Goal: Task Accomplishment & Management: Use online tool/utility

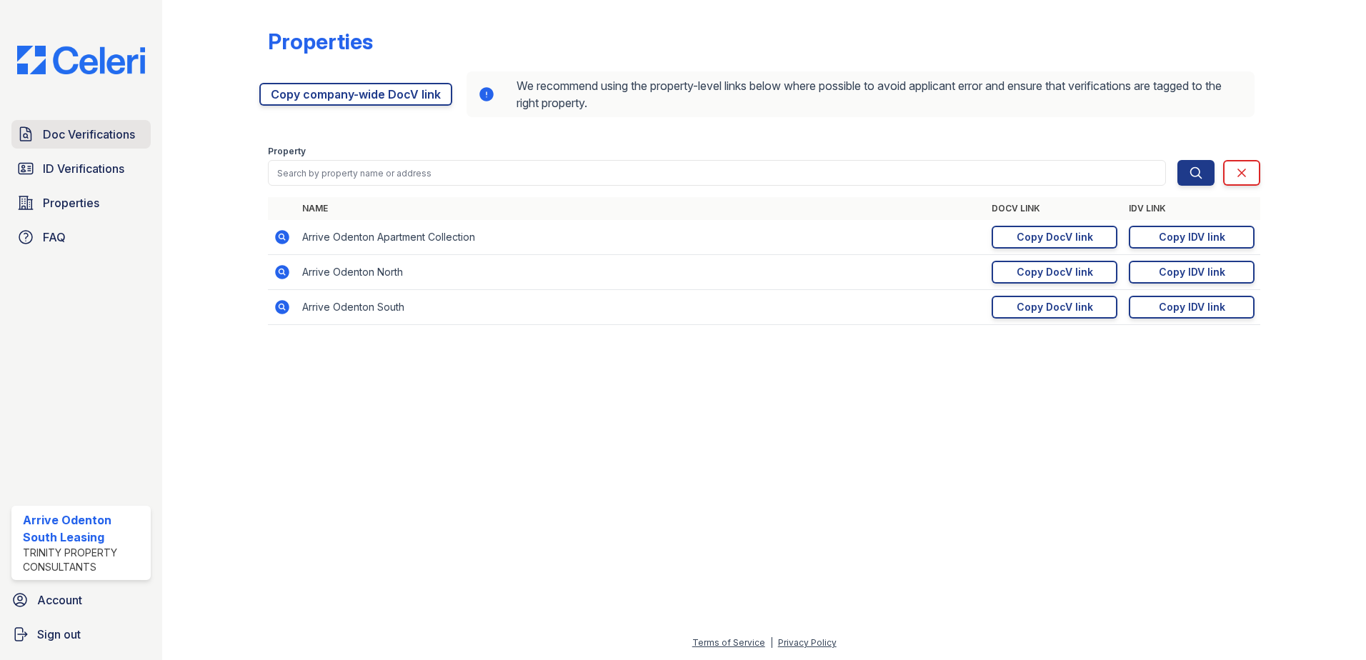
click at [109, 135] on span "Doc Verifications" at bounding box center [89, 134] width 92 height 17
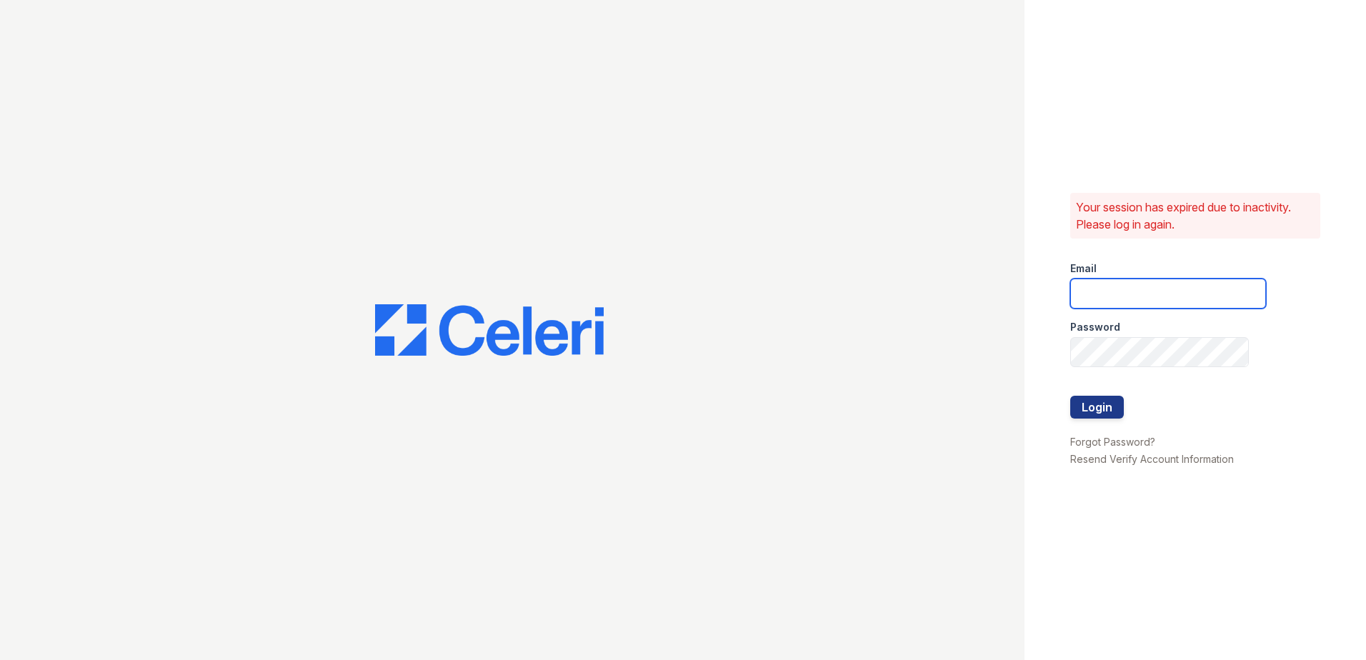
type input "arriveodentonsouth@trinity-pm.com"
click at [1117, 407] on button "Login" at bounding box center [1097, 407] width 54 height 23
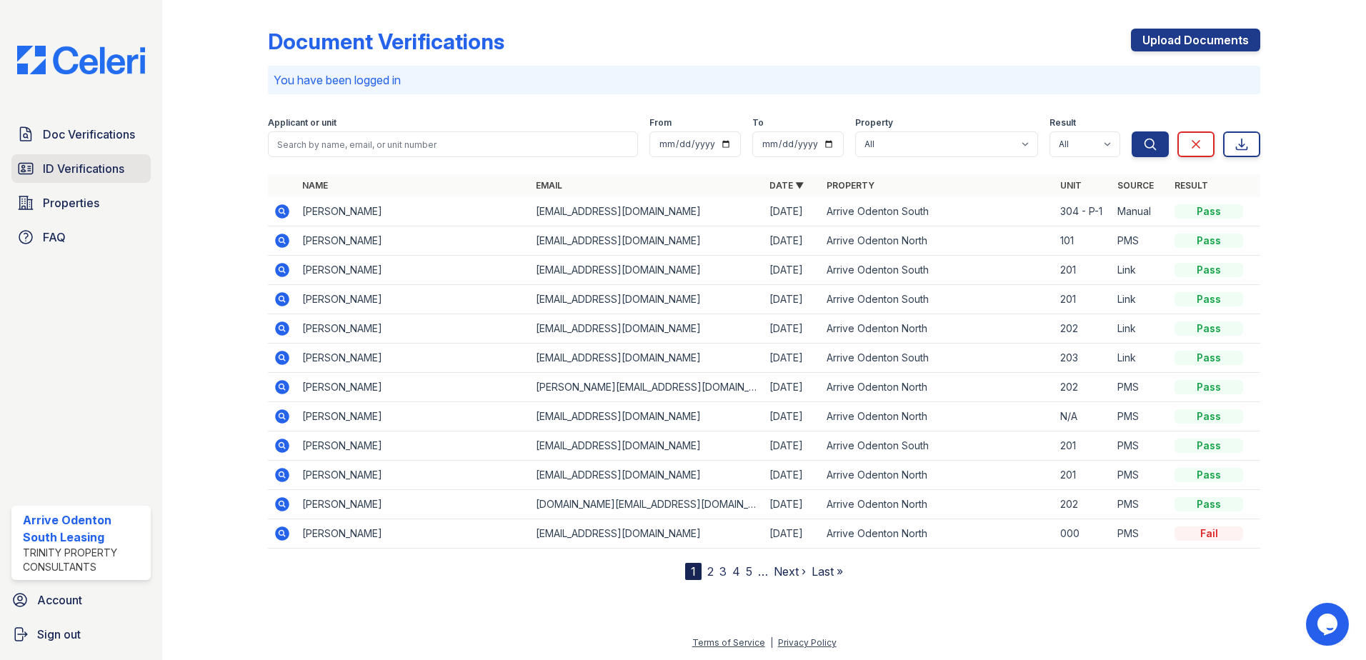
click at [97, 169] on span "ID Verifications" at bounding box center [83, 168] width 81 height 17
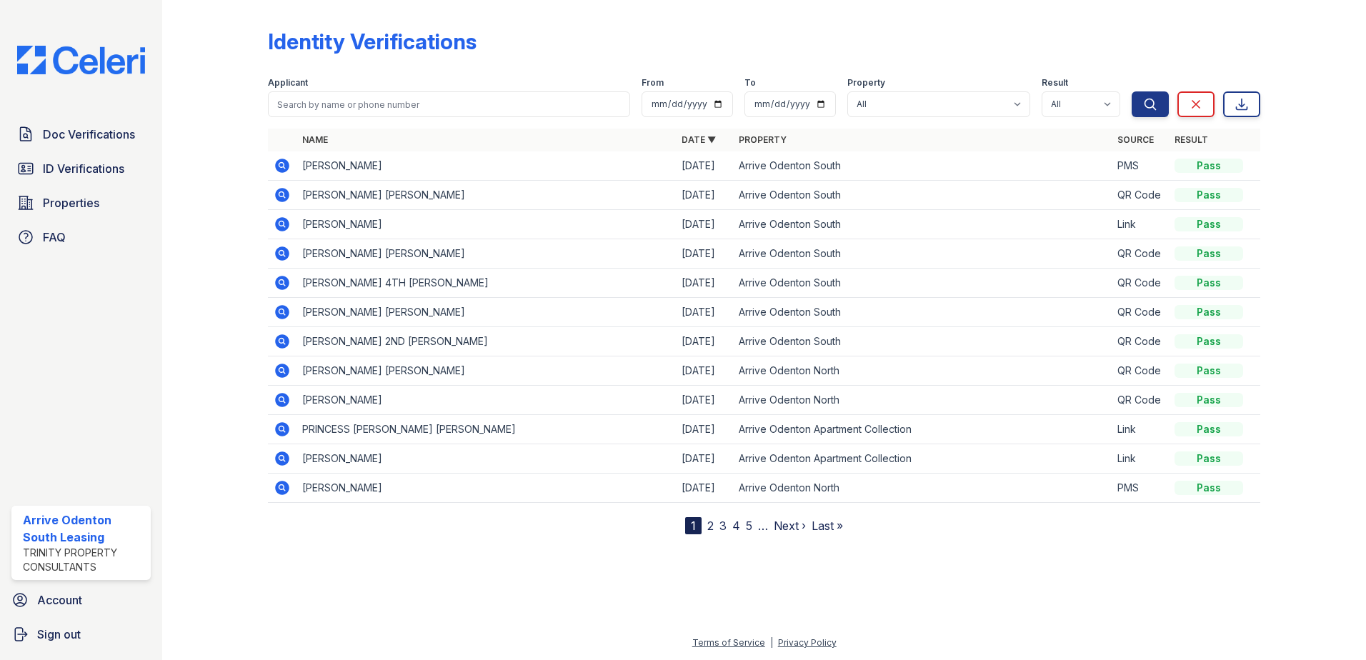
click at [280, 223] on icon at bounding box center [282, 224] width 17 height 17
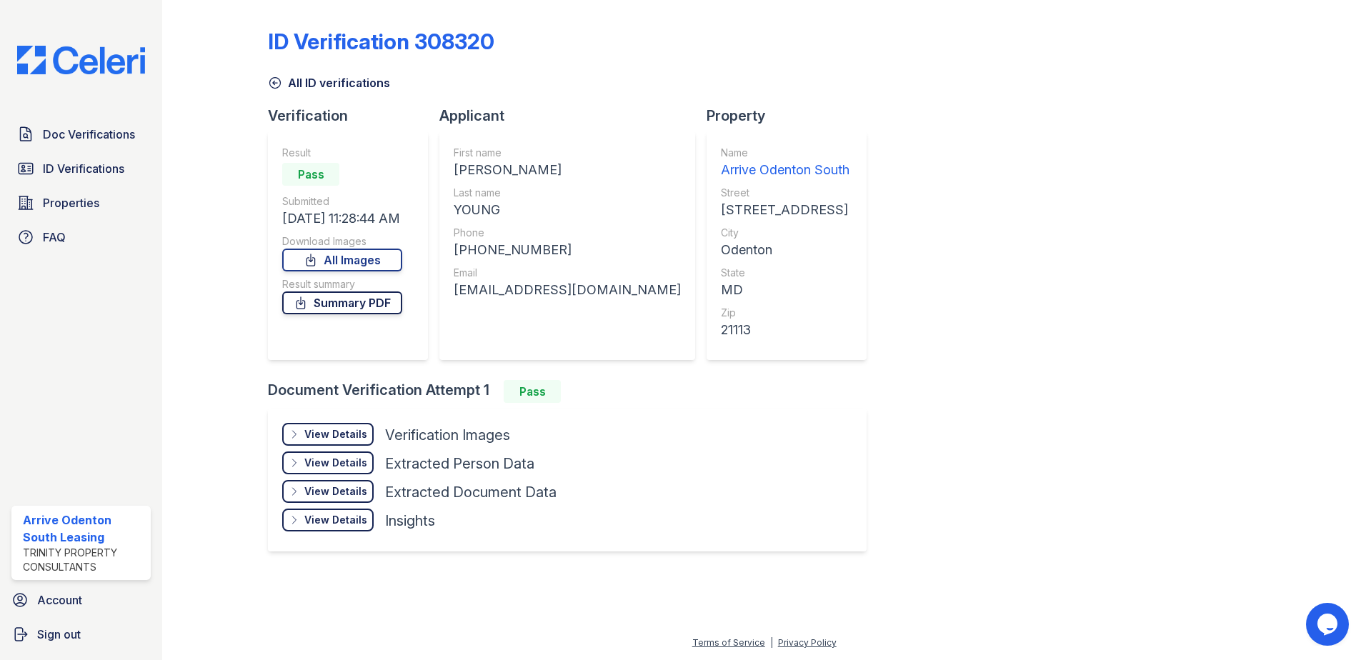
click at [345, 304] on link "Summary PDF" at bounding box center [342, 302] width 120 height 23
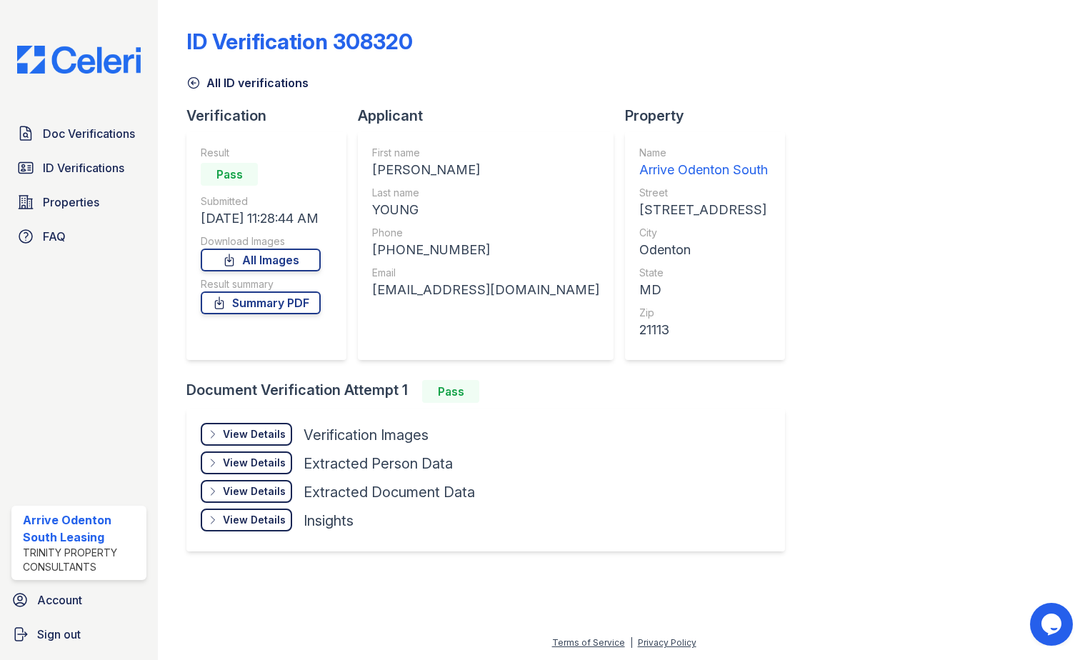
click at [269, 436] on div "View Details" at bounding box center [254, 434] width 63 height 14
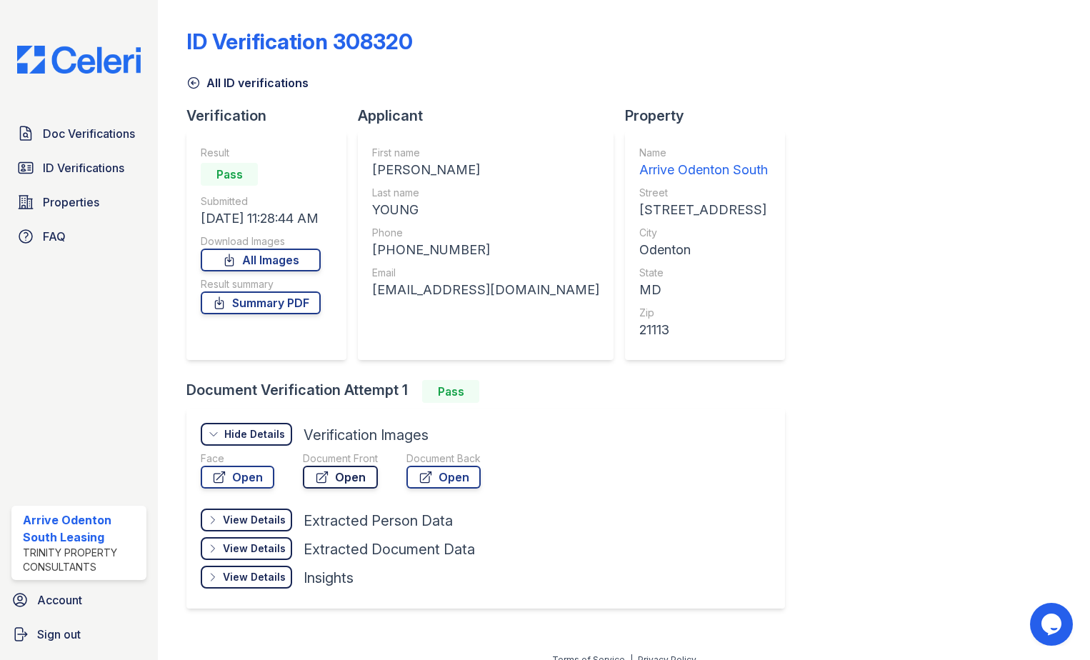
click at [341, 479] on link "Open" at bounding box center [340, 477] width 75 height 23
